Goal: Task Accomplishment & Management: Manage account settings

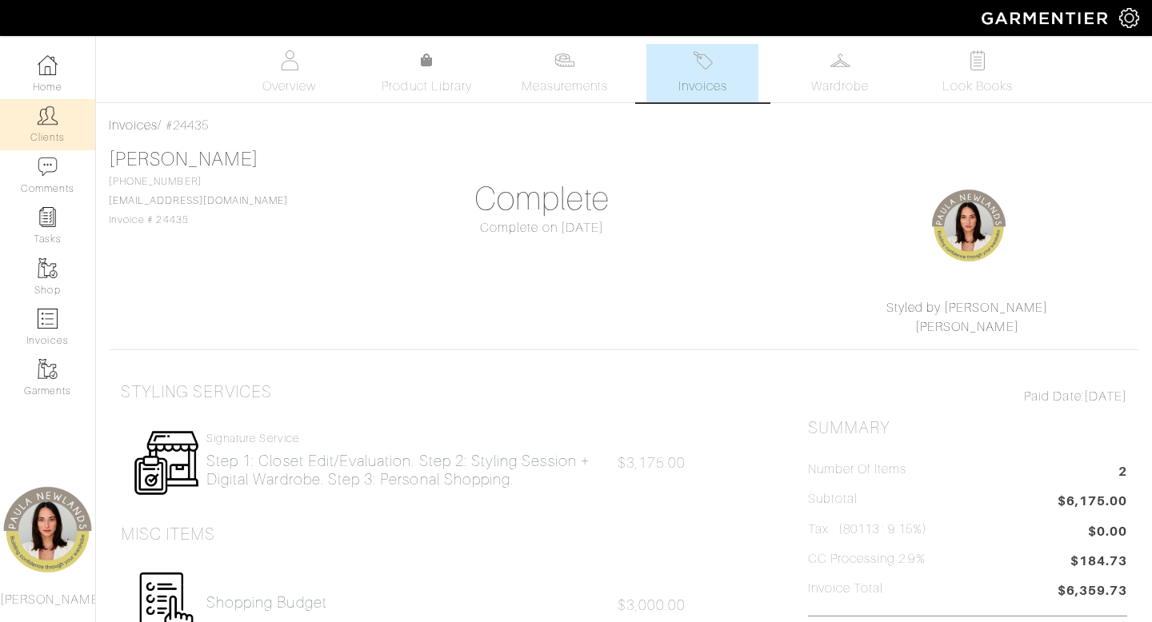
click at [53, 134] on link "Clients" at bounding box center [47, 124] width 95 height 50
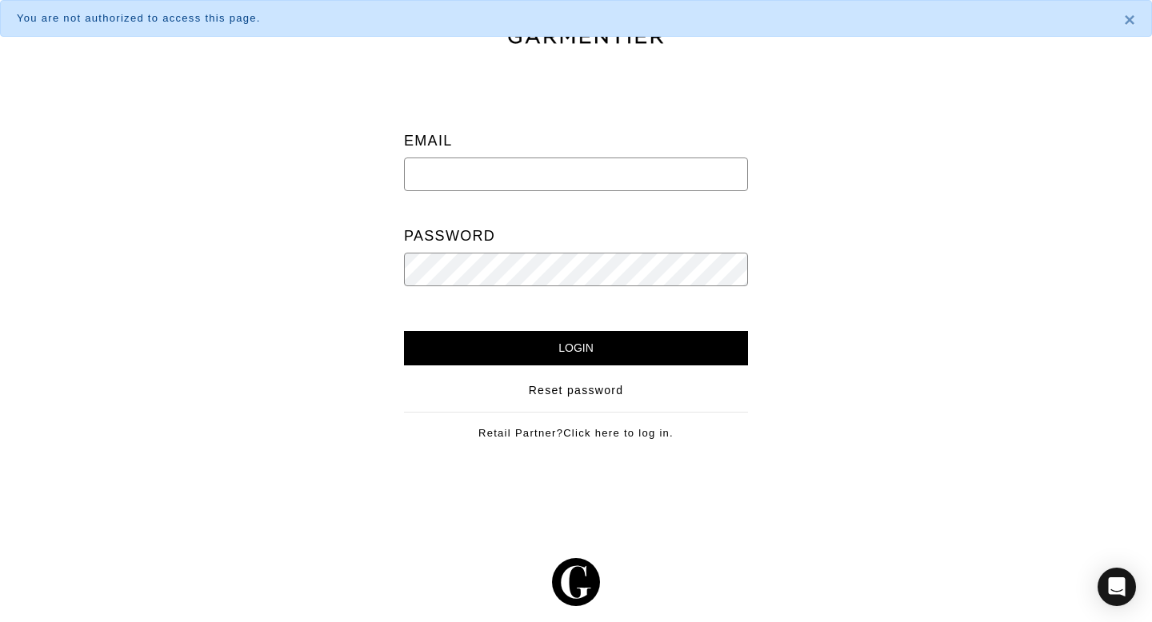
type input "[EMAIL_ADDRESS][PERSON_NAME][DOMAIN_NAME]"
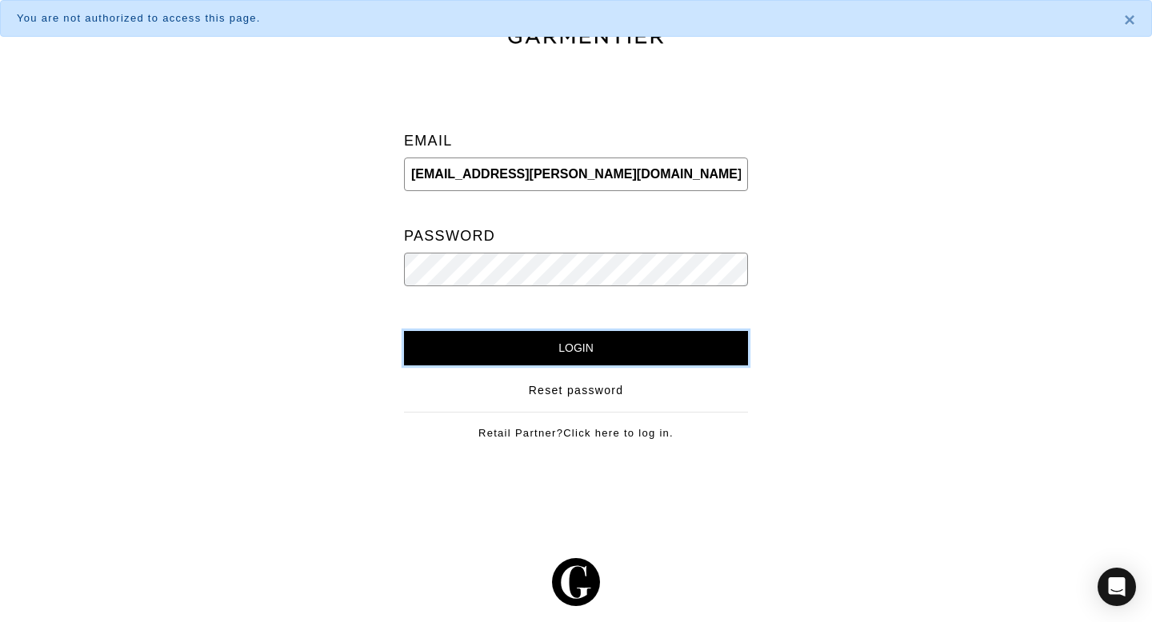
click at [606, 354] on input "Login" at bounding box center [576, 348] width 344 height 34
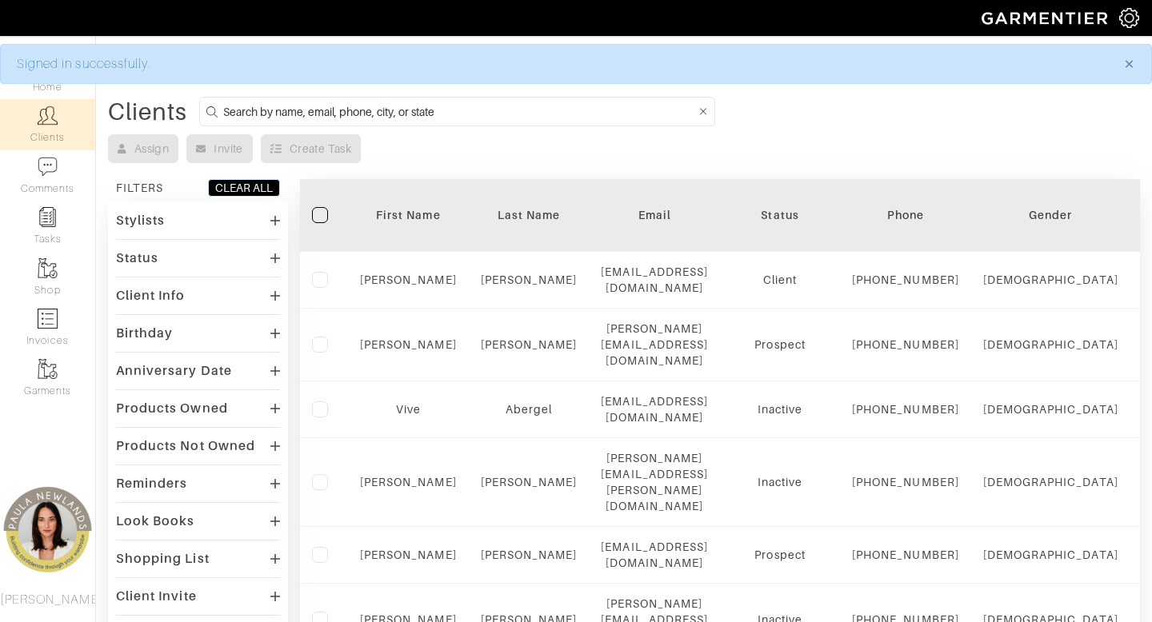
click at [445, 116] on input at bounding box center [459, 112] width 473 height 20
type input "[PERSON_NAME]"
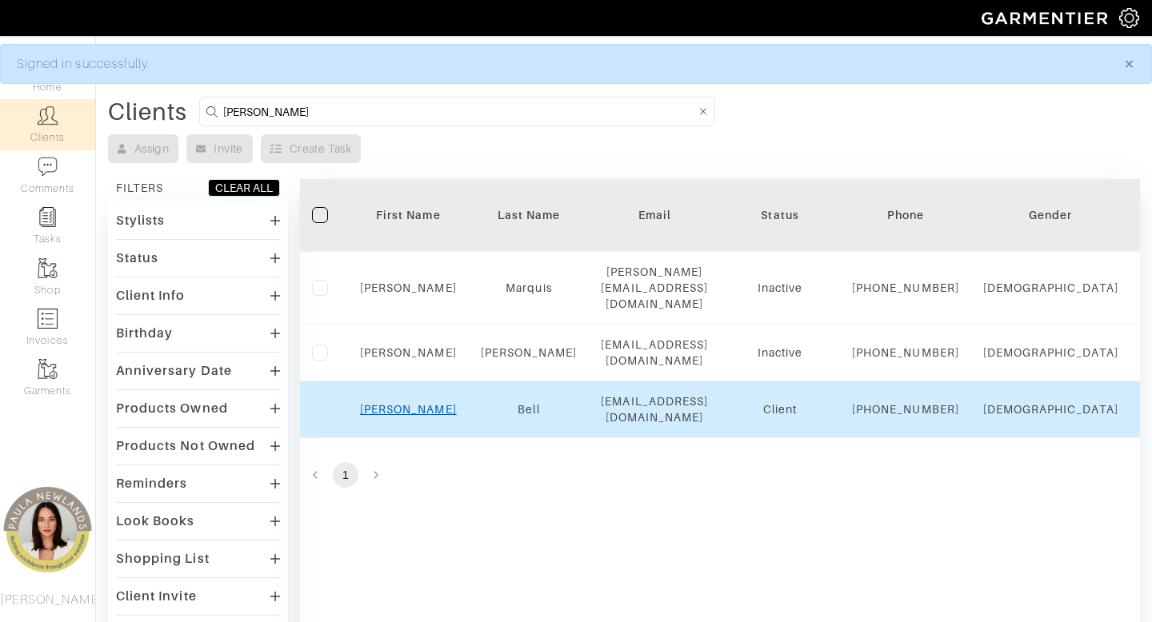
click at [420, 416] on link "[PERSON_NAME]" at bounding box center [408, 409] width 97 height 13
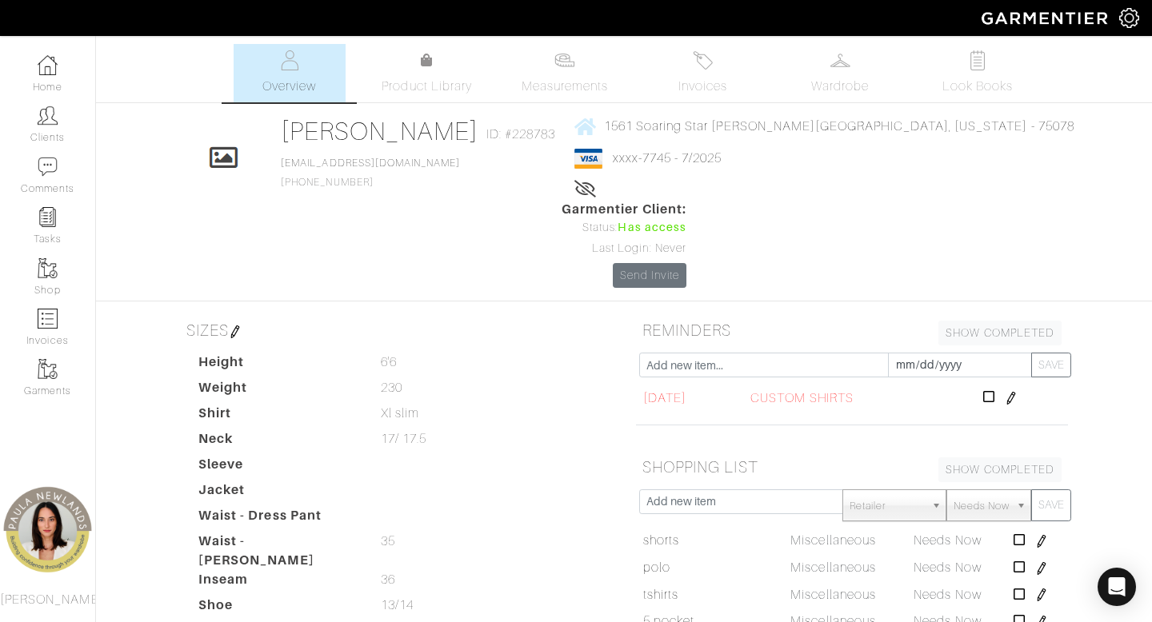
scroll to position [335, 0]
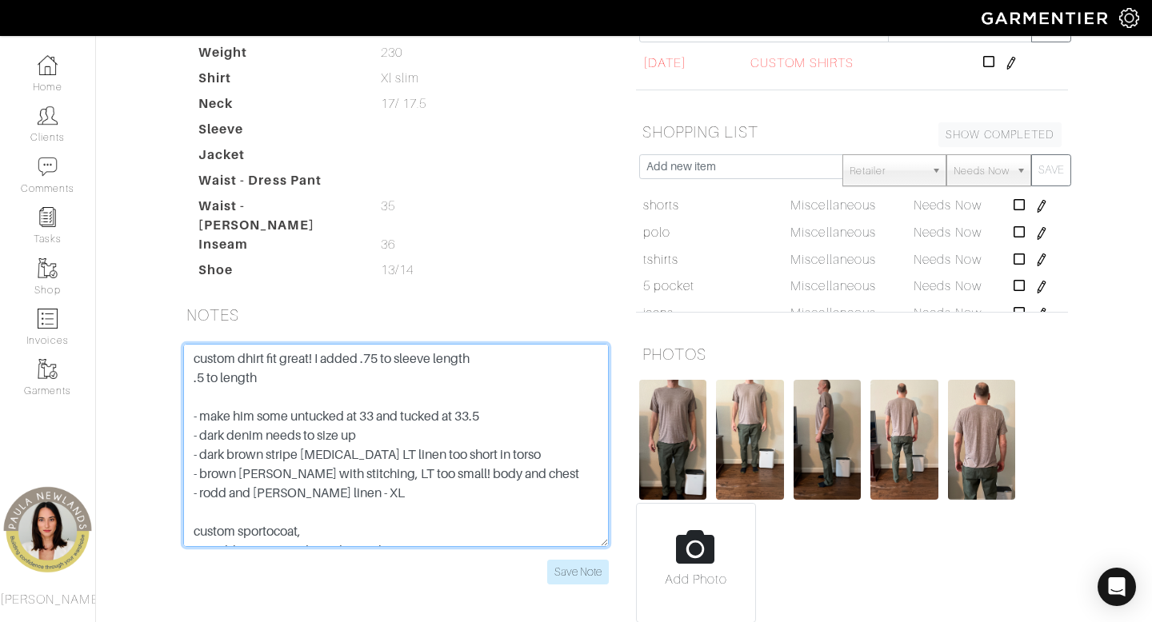
click at [194, 344] on textarea "custom dhirt fit great! I added .75 to sleeve length .5 to length - make him so…" at bounding box center [395, 445] width 425 height 203
type textarea "custom dhirt fit great! I added .75 to sleeve length .5 to length - make him so…"
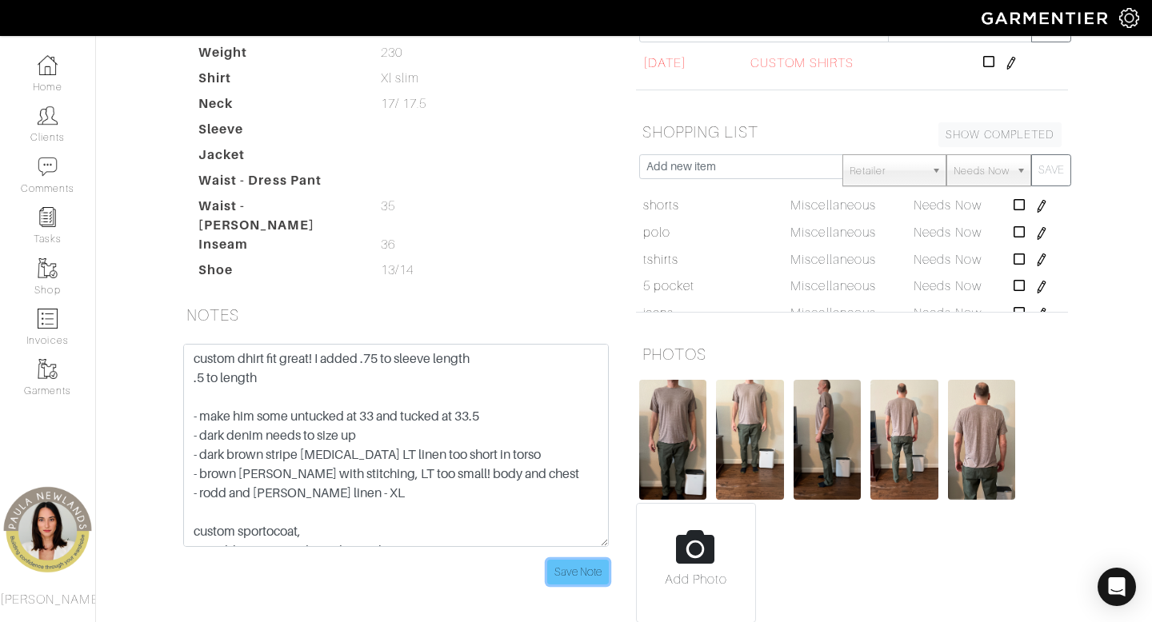
click at [572, 560] on input "Save Note" at bounding box center [578, 572] width 62 height 25
